Goal: Task Accomplishment & Management: Manage account settings

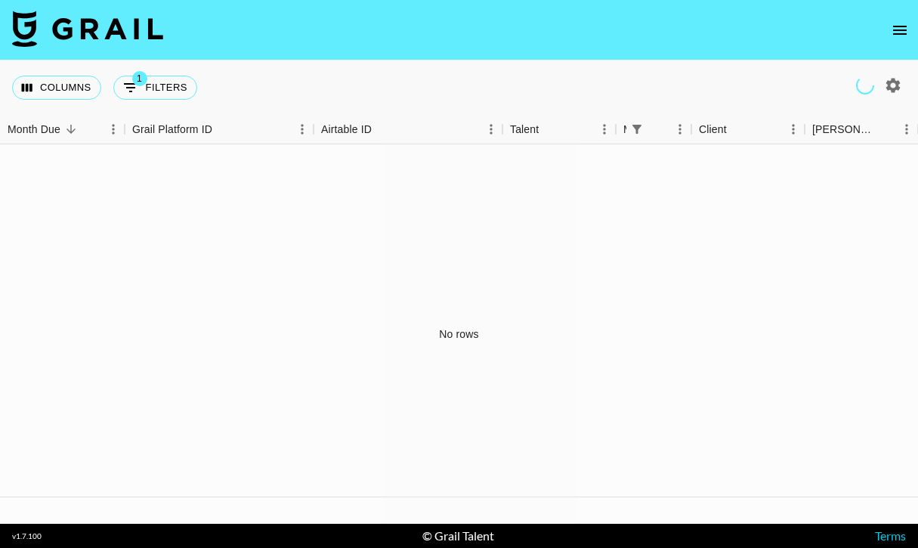
click at [896, 32] on icon "open drawer" at bounding box center [900, 30] width 18 height 18
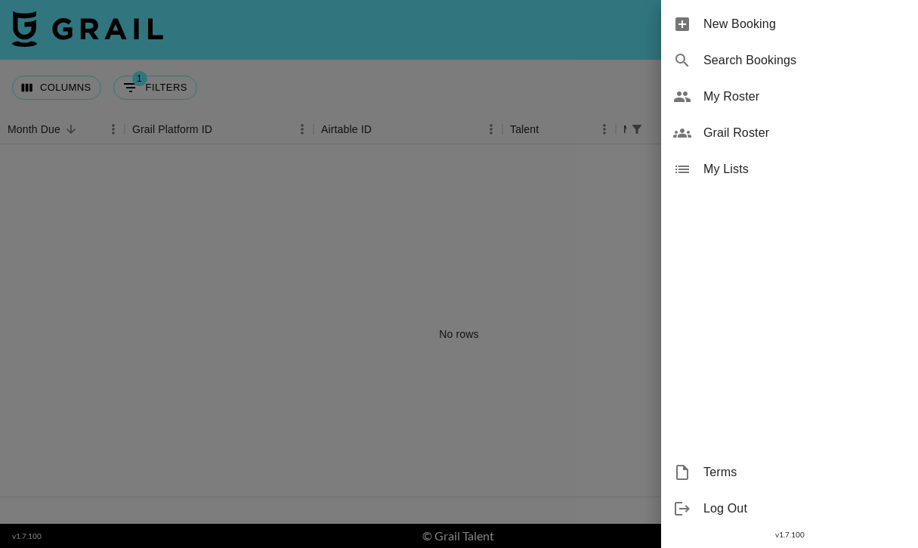
click at [710, 96] on span "My Roster" at bounding box center [805, 97] width 203 height 18
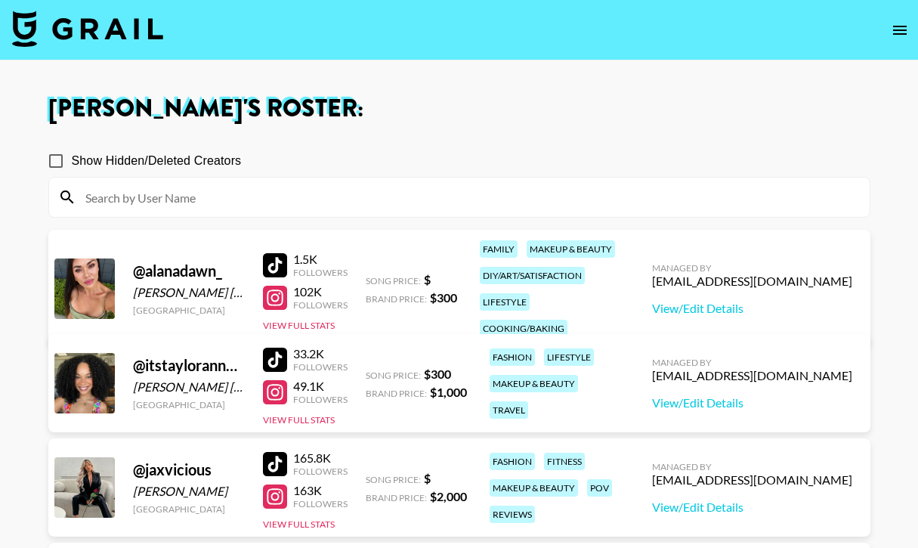
click at [266, 286] on div at bounding box center [275, 298] width 24 height 24
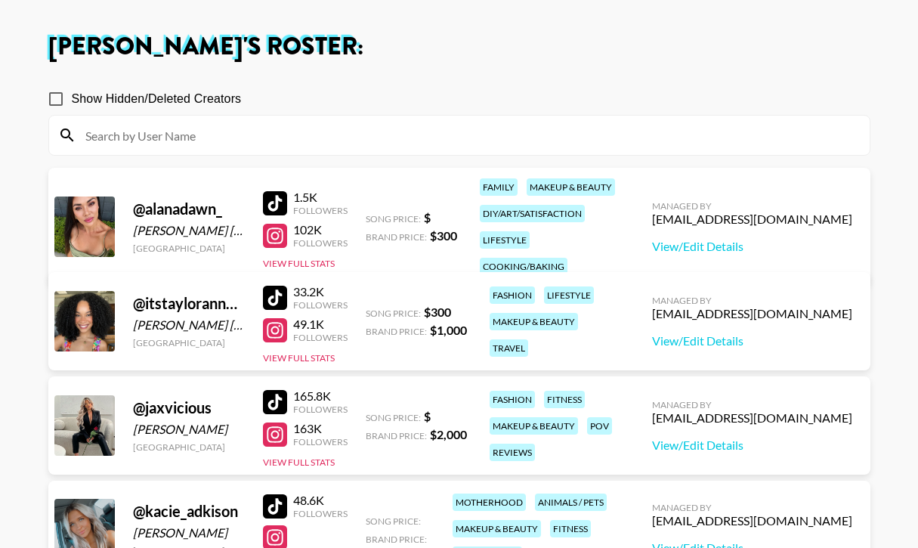
scroll to position [113, 0]
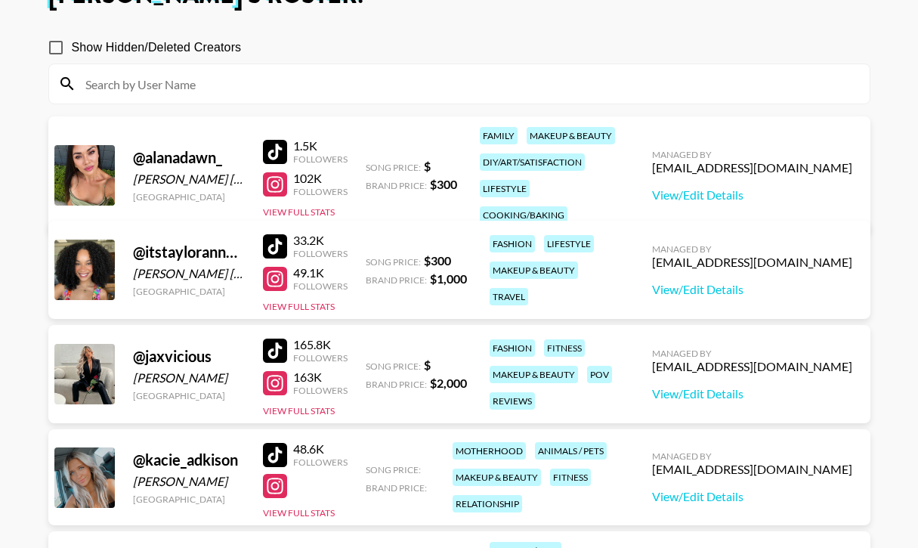
click at [274, 252] on div at bounding box center [275, 246] width 24 height 24
click at [273, 275] on div at bounding box center [275, 279] width 24 height 24
click at [733, 292] on link "View/Edit Details" at bounding box center [752, 289] width 200 height 15
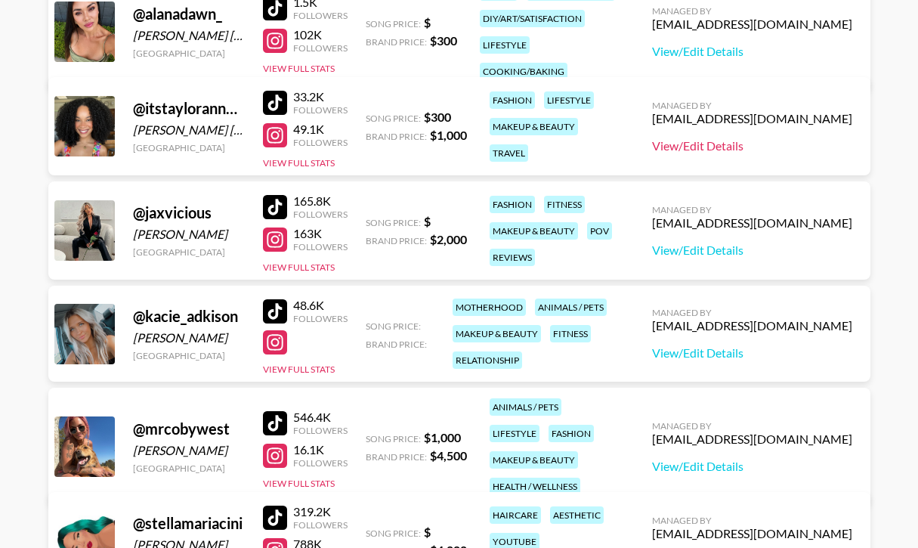
scroll to position [355, 0]
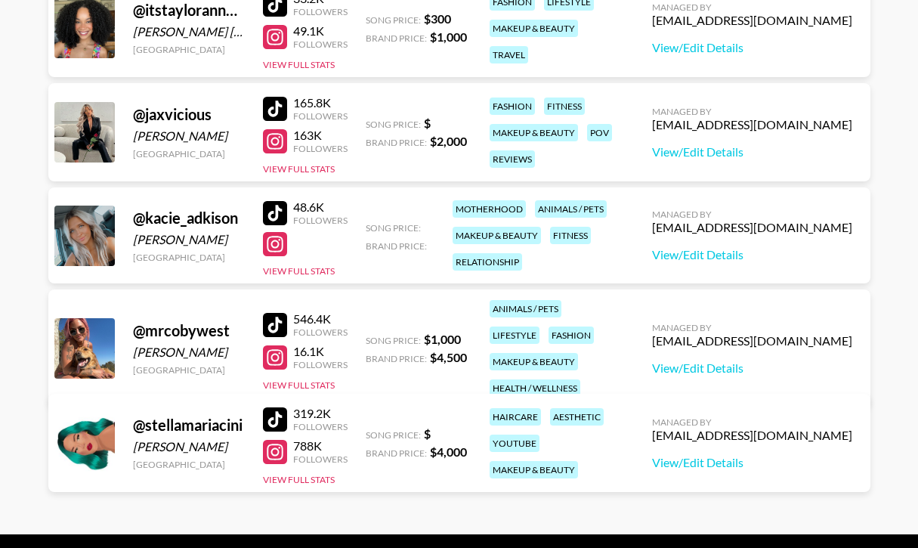
click at [271, 243] on div at bounding box center [275, 244] width 24 height 24
click at [272, 348] on div at bounding box center [275, 357] width 24 height 24
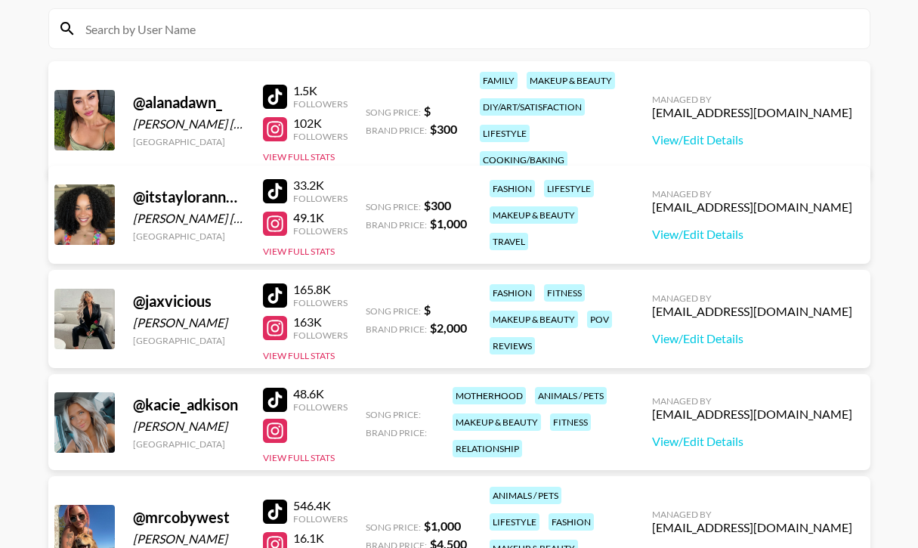
scroll to position [0, 0]
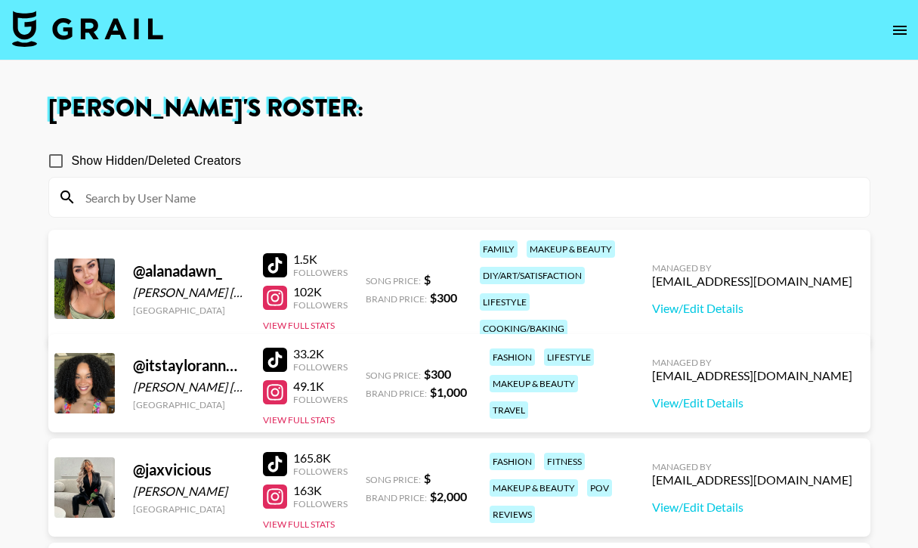
click at [269, 286] on div at bounding box center [275, 298] width 24 height 24
click at [276, 253] on div at bounding box center [275, 265] width 24 height 24
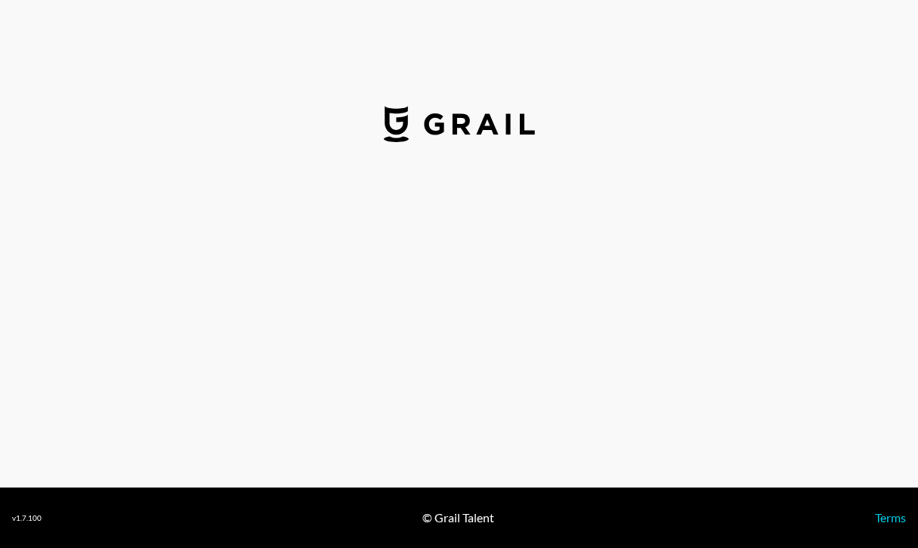
select select "USD"
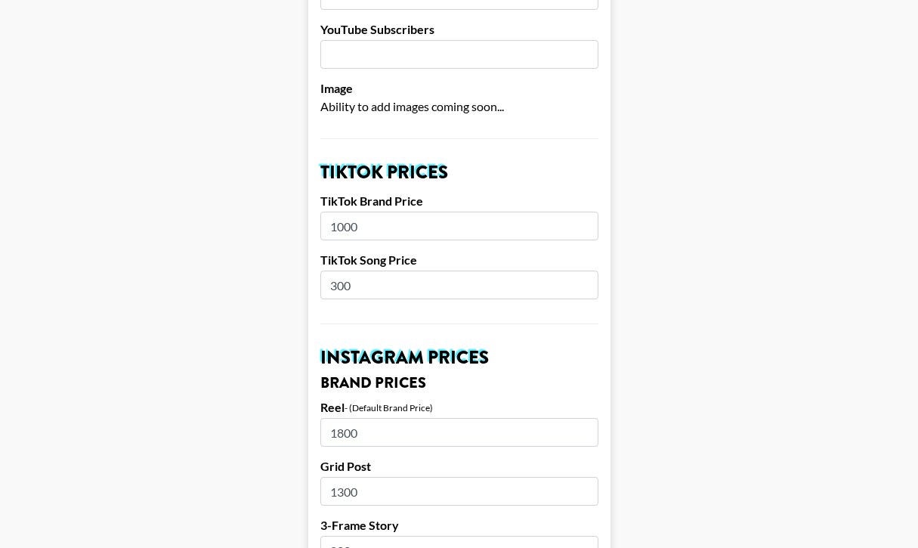
scroll to position [428, 0]
